Goal: Task Accomplishment & Management: Use online tool/utility

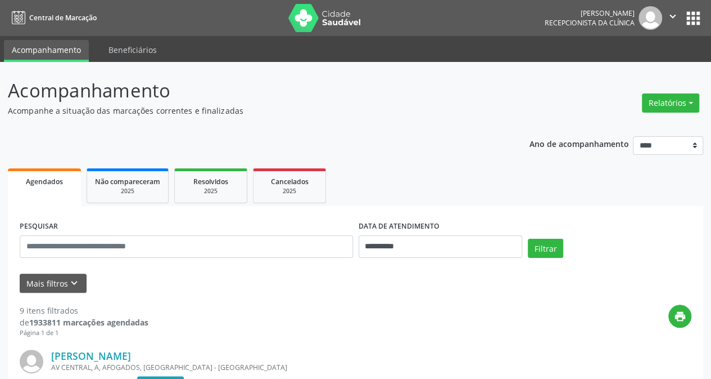
drag, startPoint x: 671, startPoint y: 100, endPoint x: 609, endPoint y: 96, distance: 62.6
click at [669, 98] on button "Relatórios" at bounding box center [670, 102] width 57 height 19
click at [608, 129] on link "Agendamentos" at bounding box center [639, 127] width 121 height 16
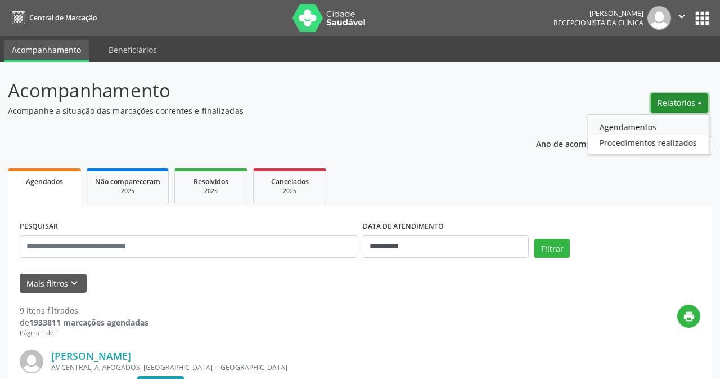
select select "*"
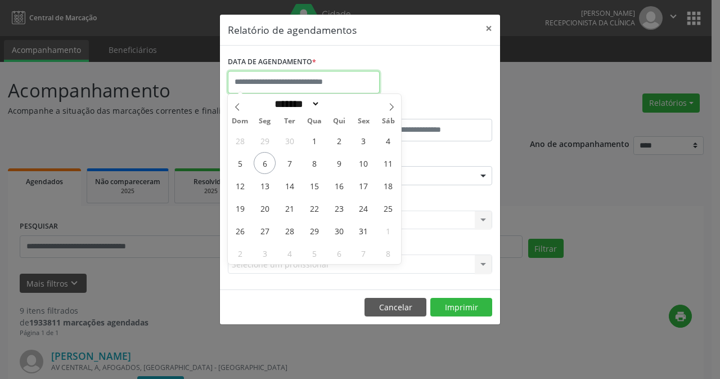
click at [341, 80] on input "text" at bounding box center [304, 82] width 152 height 22
click at [262, 161] on span "6" at bounding box center [265, 163] width 22 height 22
type input "**********"
click at [263, 164] on span "6" at bounding box center [265, 163] width 22 height 22
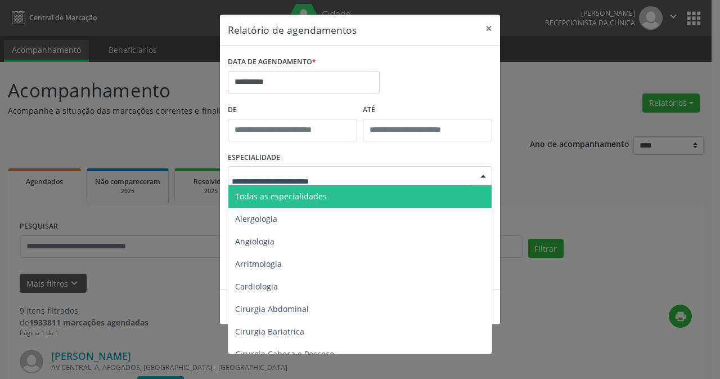
drag, startPoint x: 482, startPoint y: 174, endPoint x: 404, endPoint y: 162, distance: 79.1
click at [480, 172] on div at bounding box center [483, 175] width 17 height 19
click at [294, 193] on span "Todas as especialidades" at bounding box center [281, 196] width 92 height 11
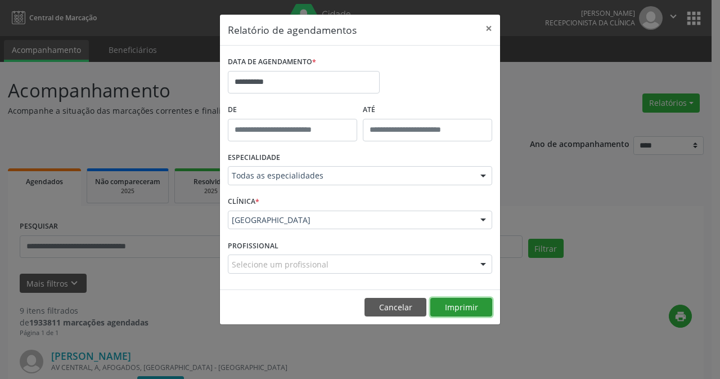
click at [468, 307] on button "Imprimir" at bounding box center [461, 307] width 62 height 19
click at [492, 26] on button "×" at bounding box center [489, 29] width 22 height 28
